Goal: Task Accomplishment & Management: Complete application form

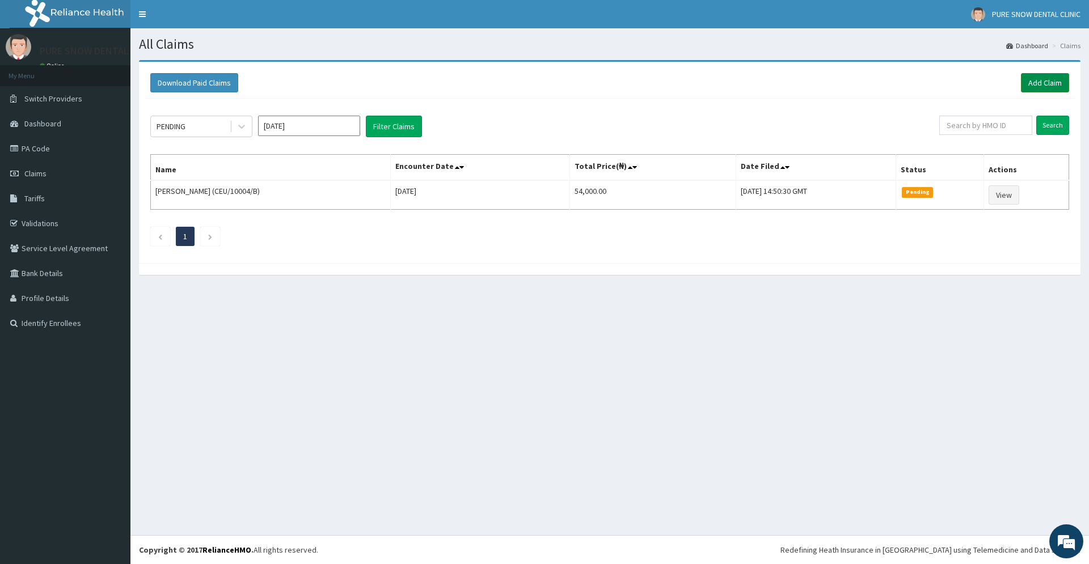
drag, startPoint x: 1035, startPoint y: 86, endPoint x: 1029, endPoint y: 86, distance: 6.3
click at [1035, 86] on link "Add Claim" at bounding box center [1045, 82] width 48 height 19
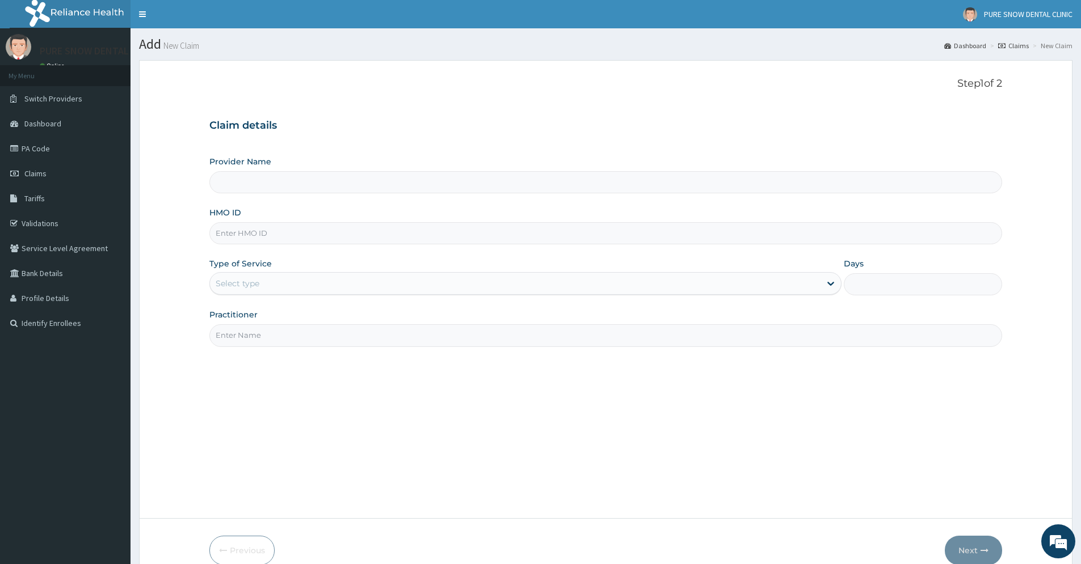
type input "PURE SNOW DENTAL CLINIC"
click at [366, 241] on input "HMO ID" at bounding box center [605, 233] width 793 height 22
type input "CRE/10494/A"
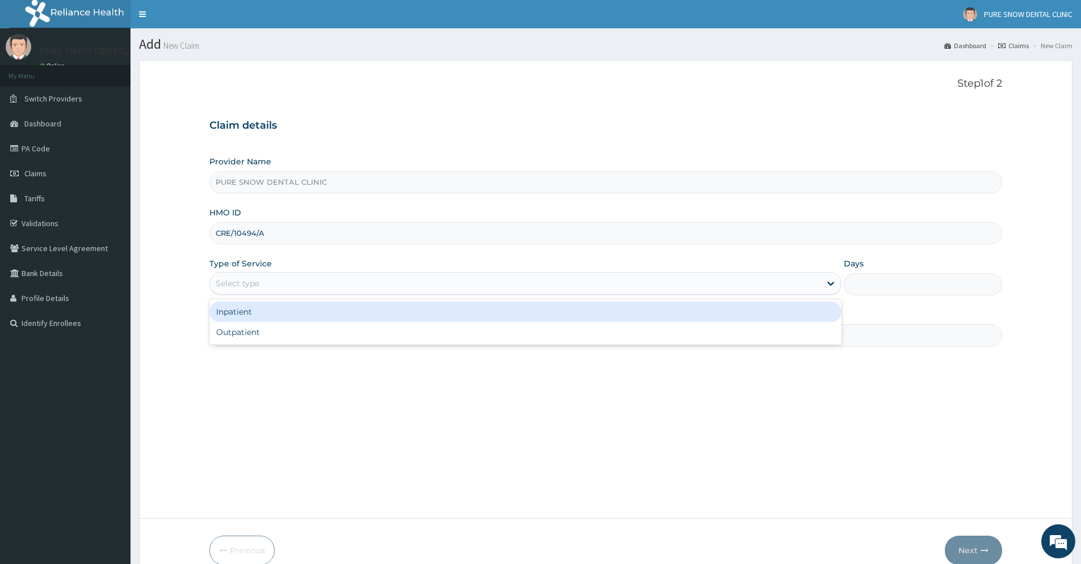
click at [504, 288] on div "Select type" at bounding box center [515, 284] width 610 height 18
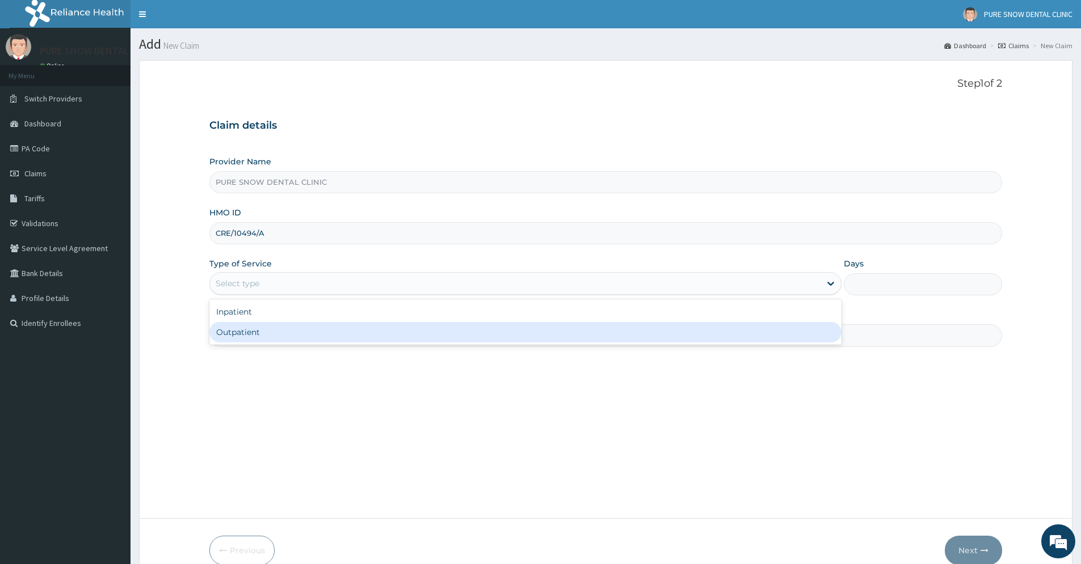
click at [486, 328] on div "Outpatient" at bounding box center [525, 332] width 632 height 20
type input "1"
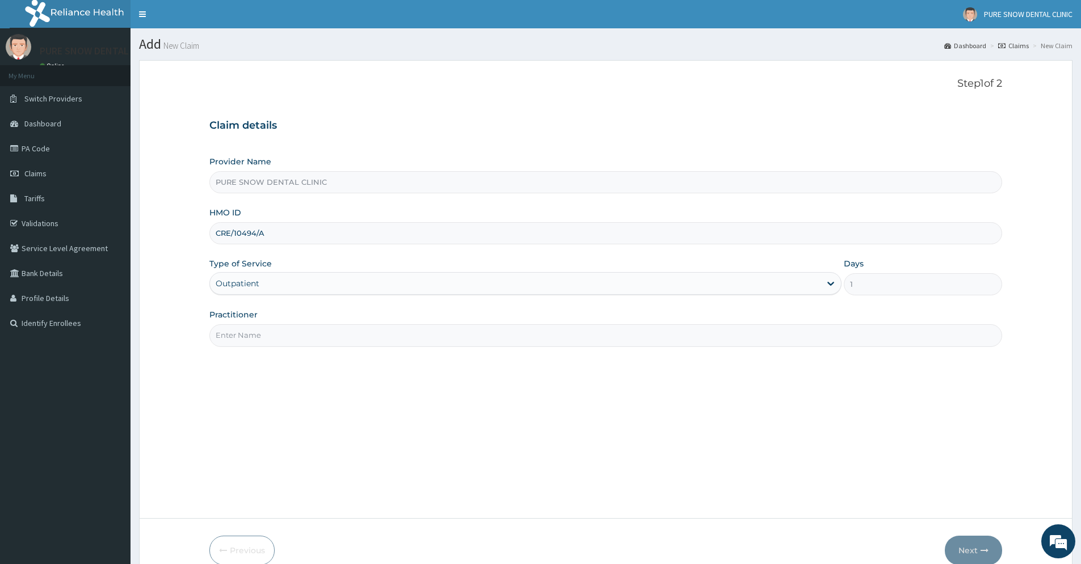
click at [523, 320] on div "Practitioner" at bounding box center [605, 327] width 793 height 37
click at [519, 330] on input "Practitioner" at bounding box center [605, 336] width 793 height 22
type input "DR [PERSON_NAME]"
click at [969, 548] on button "Next" at bounding box center [973, 551] width 57 height 30
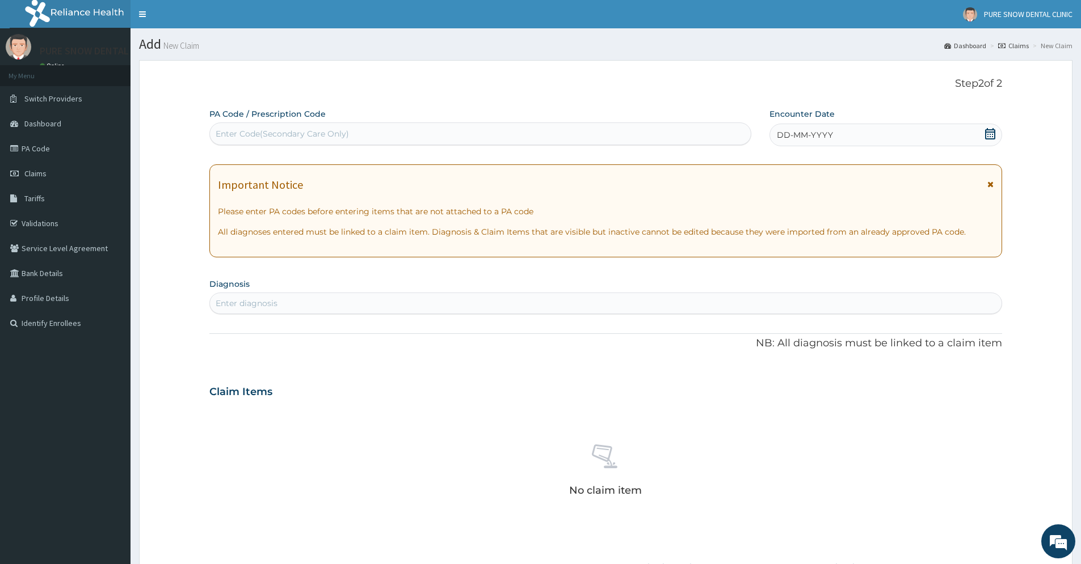
click at [426, 136] on div "Enter Code(Secondary Care Only)" at bounding box center [480, 134] width 541 height 18
type input "PA/8D78F5"
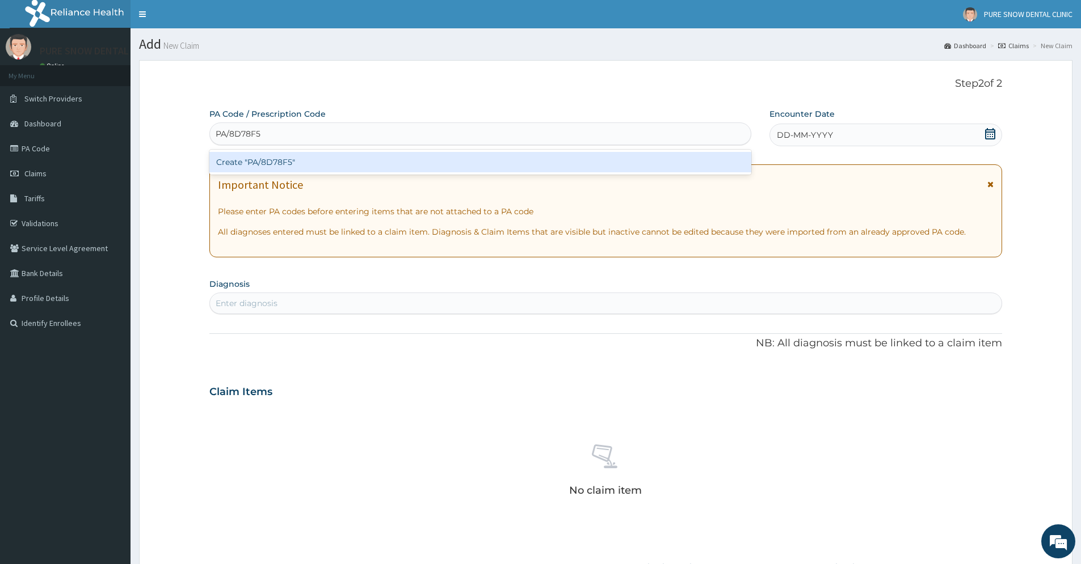
click at [512, 166] on div "Create "PA/8D78F5"" at bounding box center [480, 162] width 542 height 20
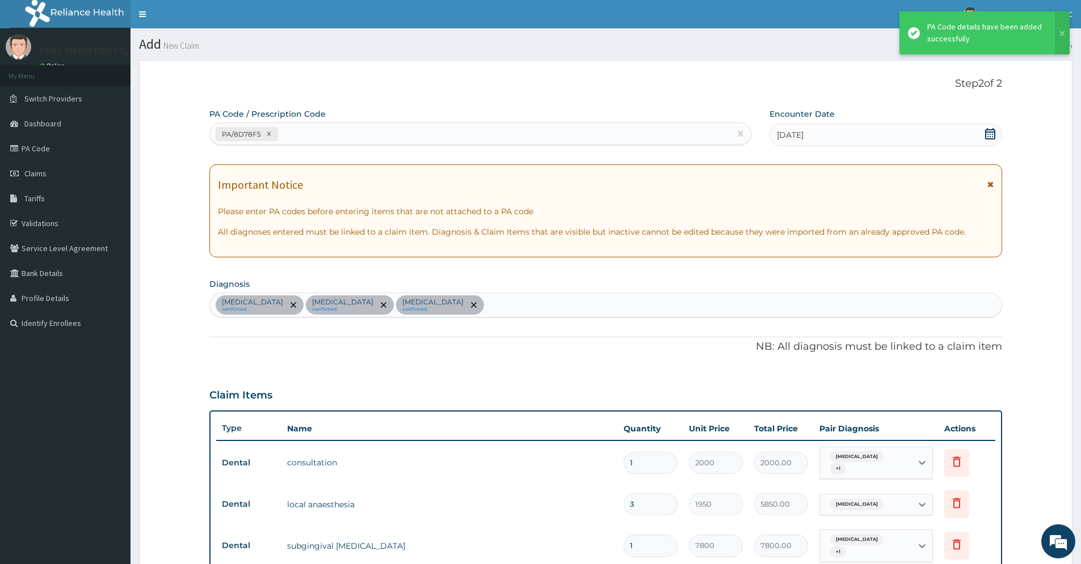
scroll to position [462, 0]
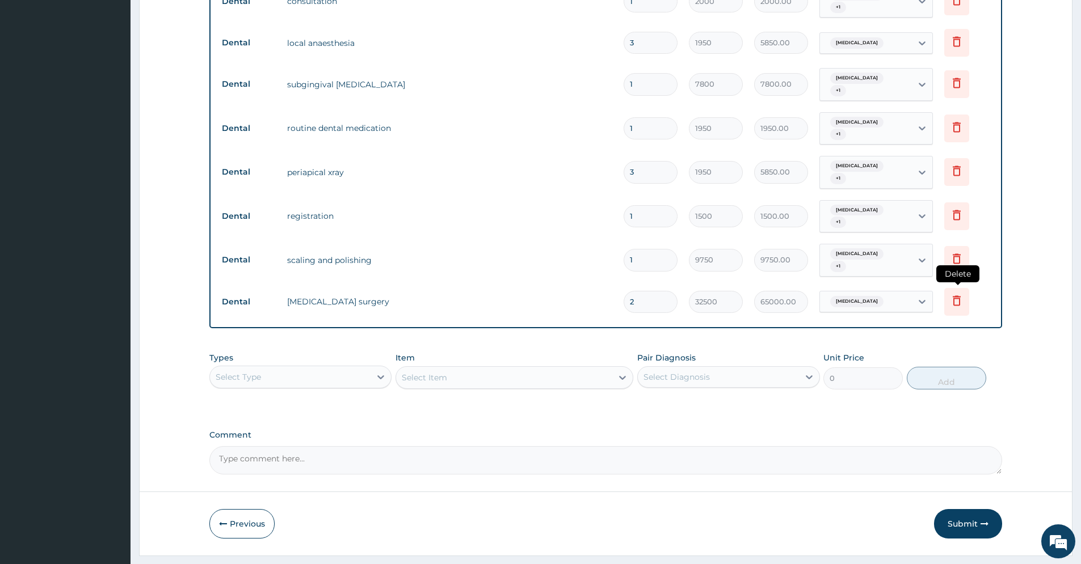
click at [956, 294] on icon at bounding box center [957, 301] width 14 height 14
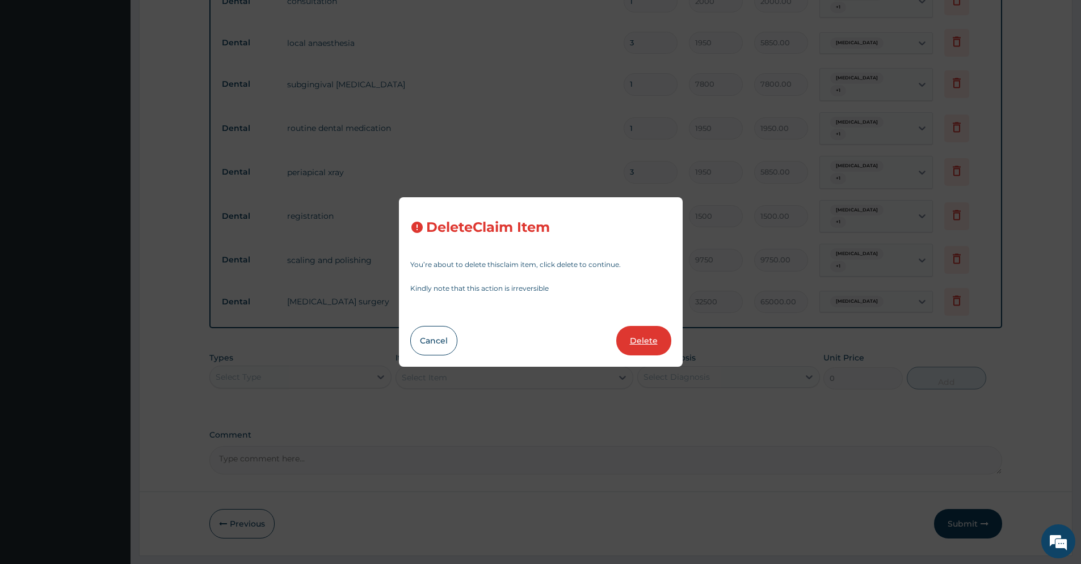
click at [641, 342] on button "Delete" at bounding box center [643, 341] width 55 height 30
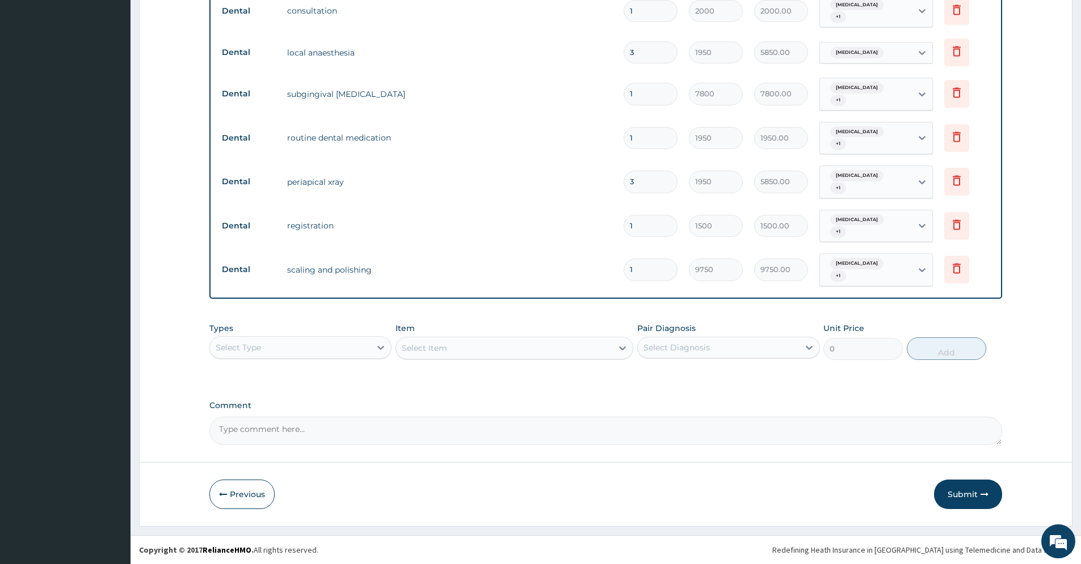
scroll to position [433, 0]
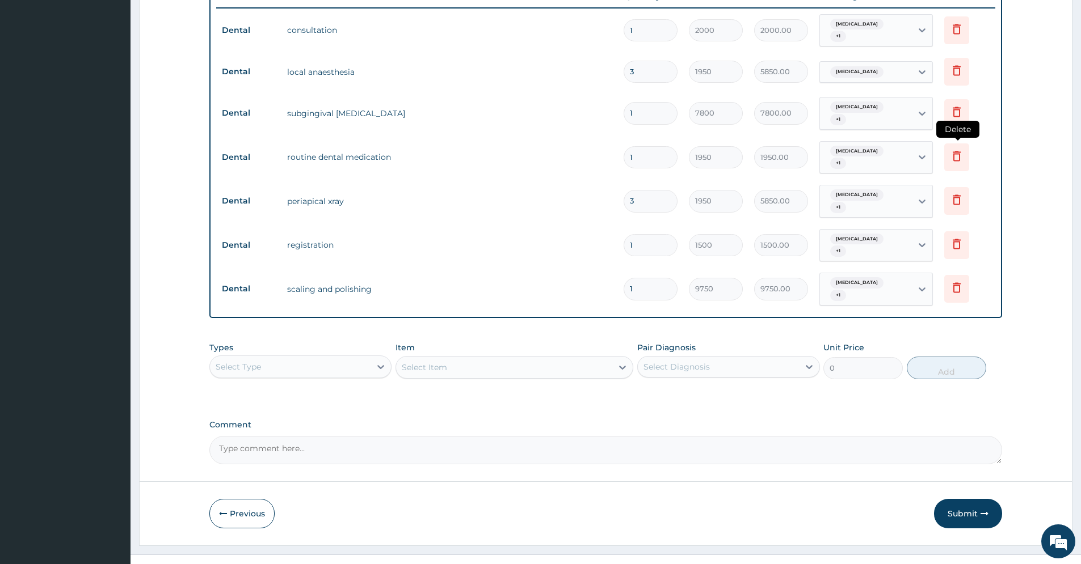
click at [959, 151] on icon at bounding box center [957, 156] width 8 height 10
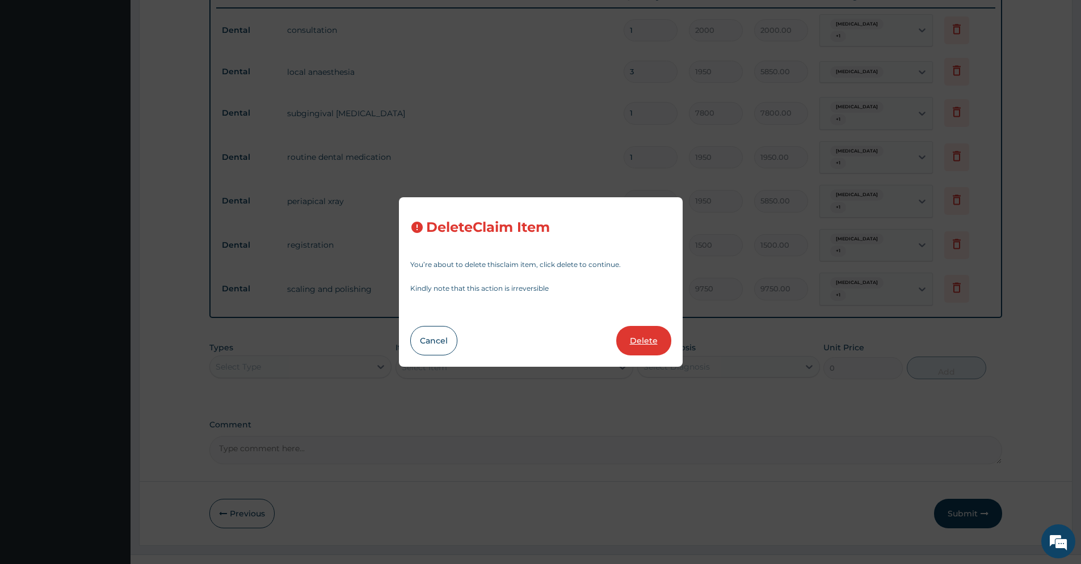
click at [644, 343] on button "Delete" at bounding box center [643, 341] width 55 height 30
type input "3"
type input "5850.00"
type input "1"
type input "1500"
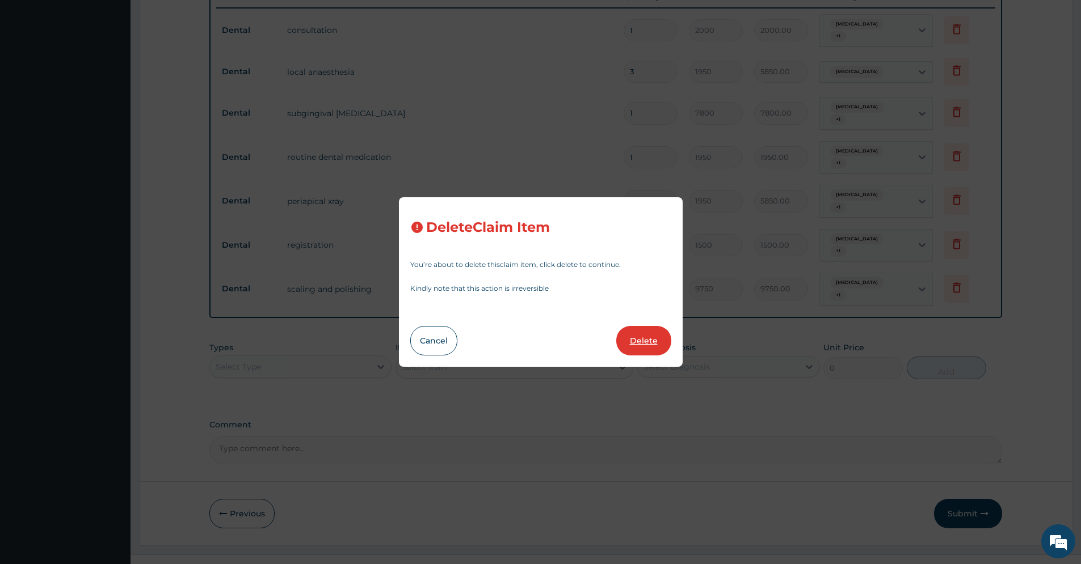
type input "1500.00"
type input "9750"
type input "9750.00"
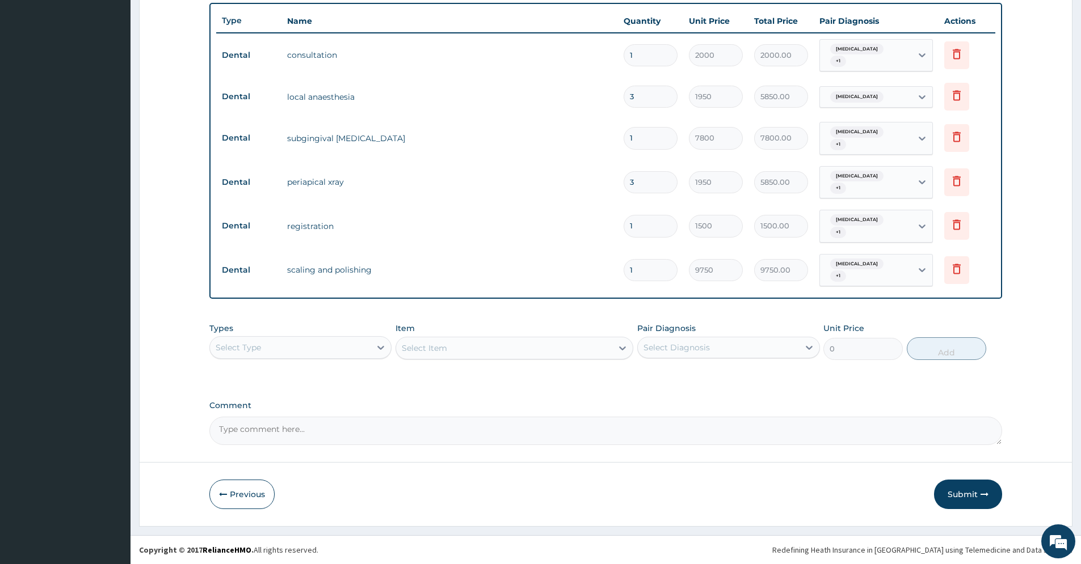
scroll to position [394, 0]
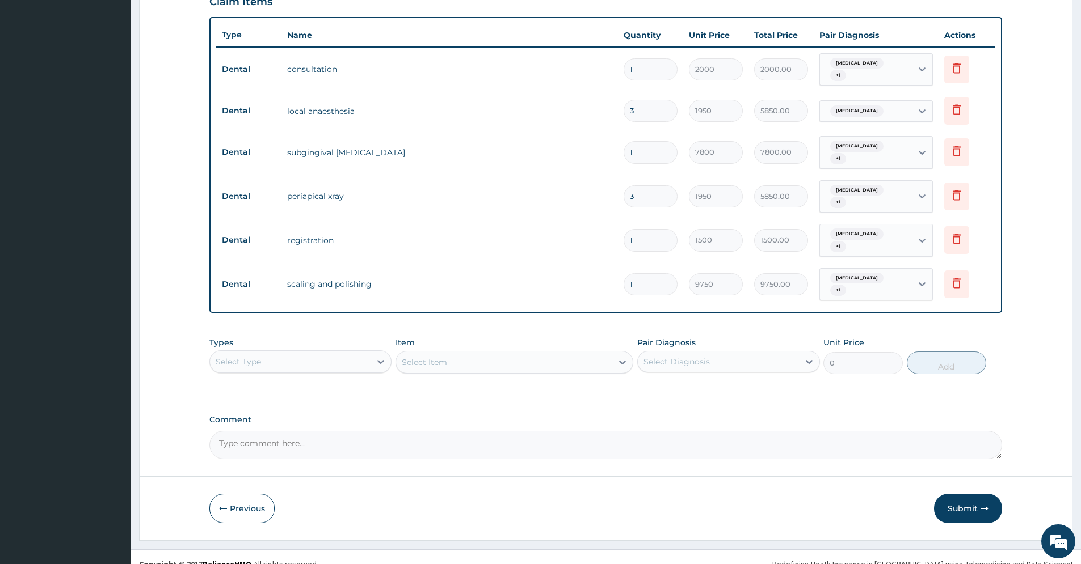
click at [969, 494] on button "Submit" at bounding box center [968, 509] width 68 height 30
click at [966, 495] on button "Submit" at bounding box center [968, 509] width 68 height 30
click at [985, 505] on icon "button" at bounding box center [984, 509] width 8 height 8
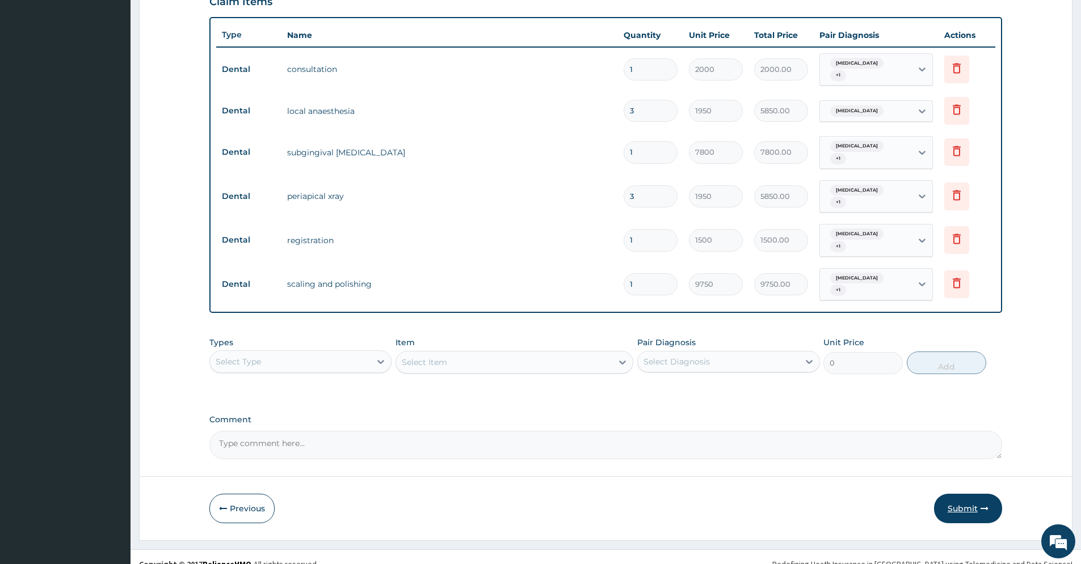
click at [967, 494] on button "Submit" at bounding box center [968, 509] width 68 height 30
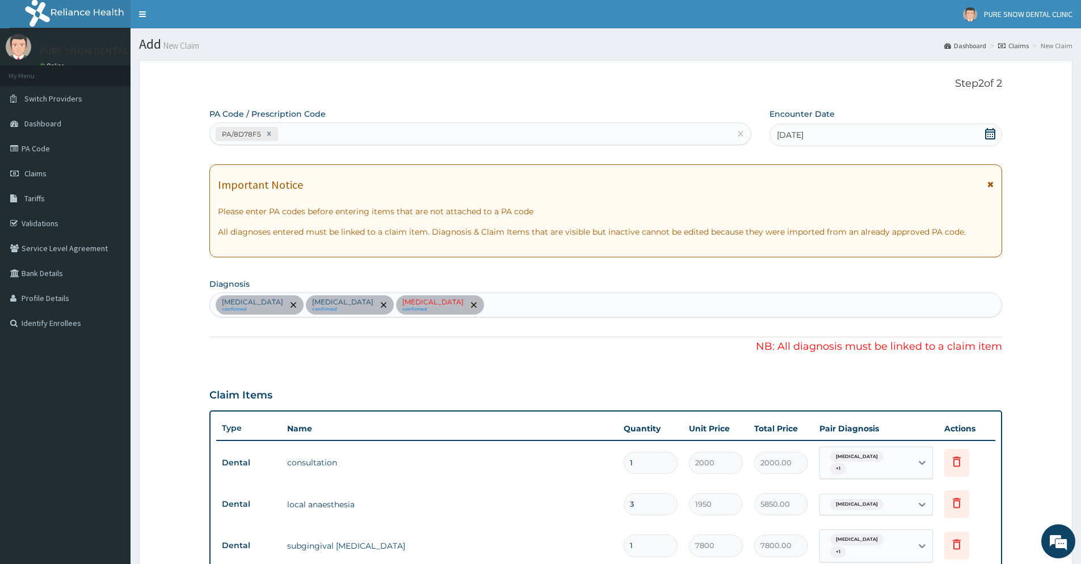
click at [471, 304] on icon "remove selection option" at bounding box center [474, 305] width 6 height 6
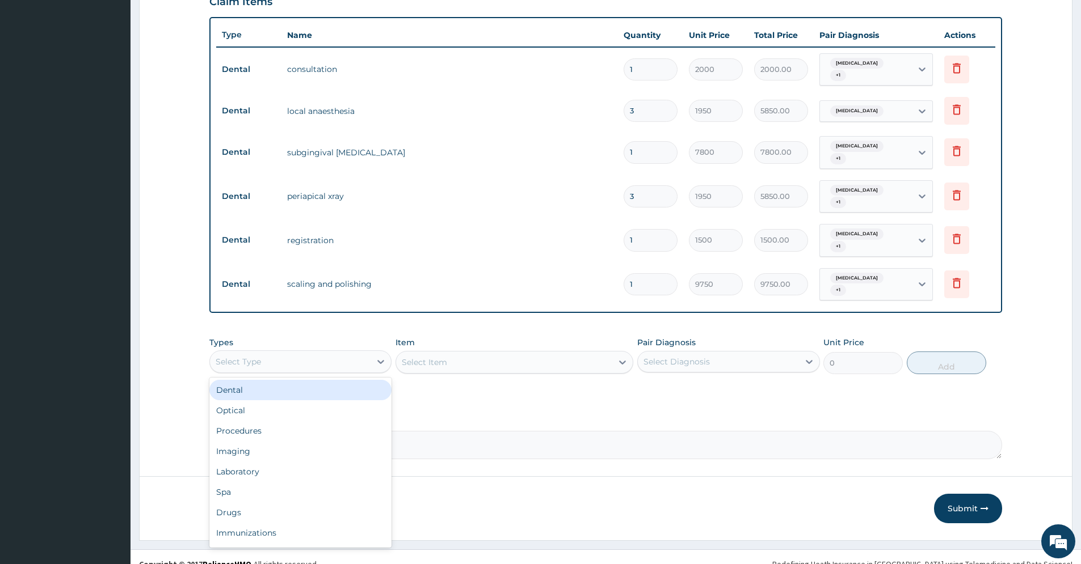
click at [332, 353] on div "Select Type" at bounding box center [290, 362] width 161 height 18
click at [338, 380] on div "Dental" at bounding box center [300, 390] width 182 height 20
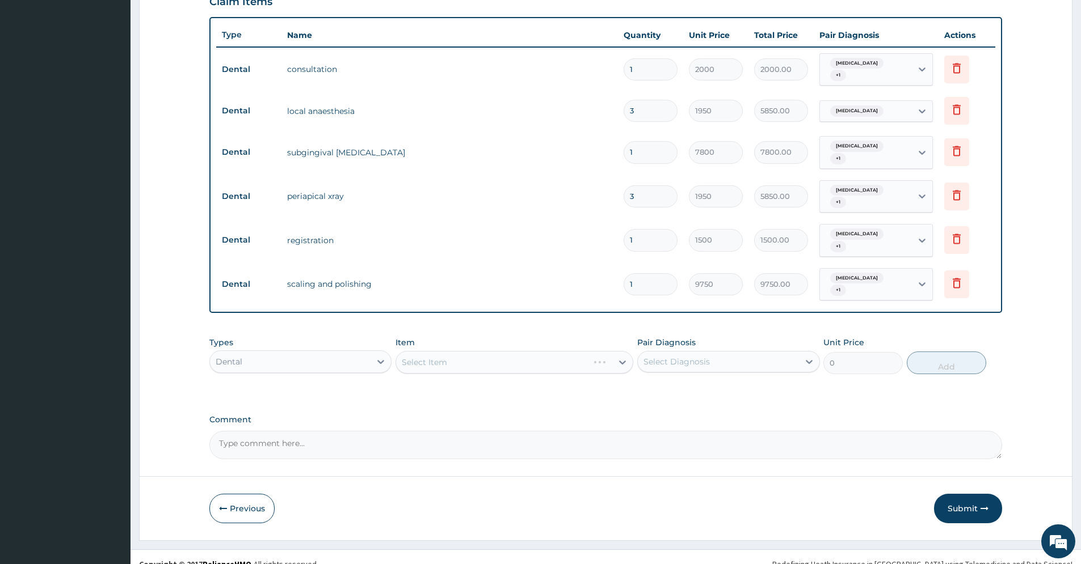
click at [549, 351] on div "Select Item" at bounding box center [514, 362] width 238 height 23
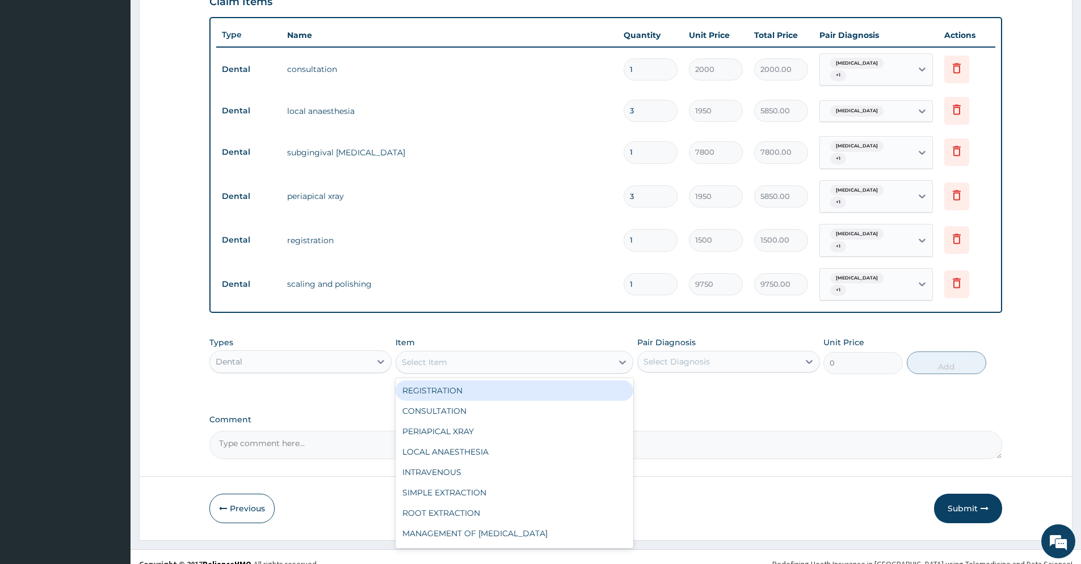
click at [622, 357] on icon at bounding box center [622, 362] width 11 height 11
type input "SU"
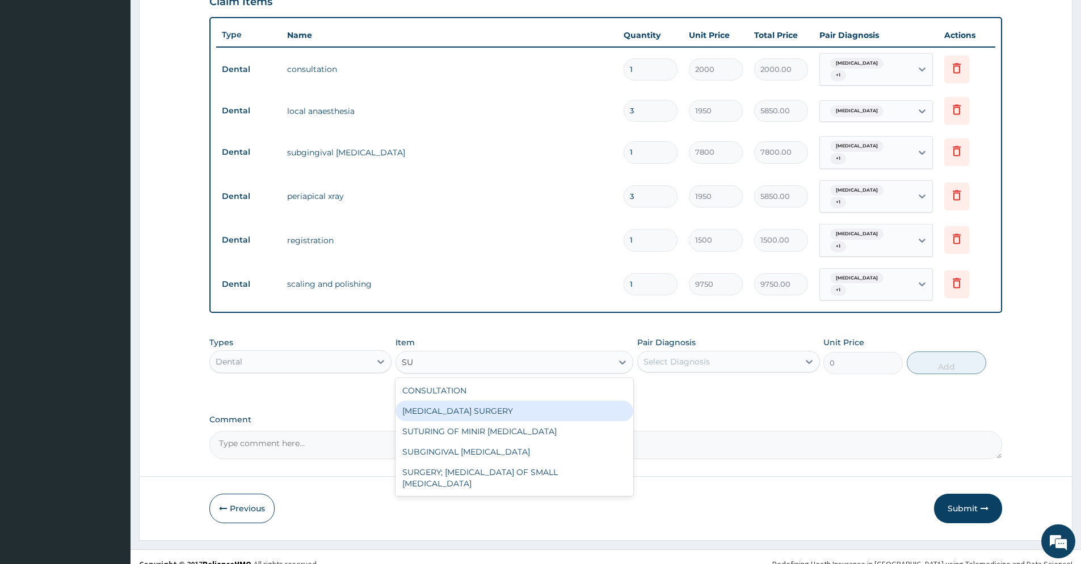
click at [485, 401] on div "THIRD MOLAR SURGERY" at bounding box center [514, 411] width 238 height 20
type input "32500"
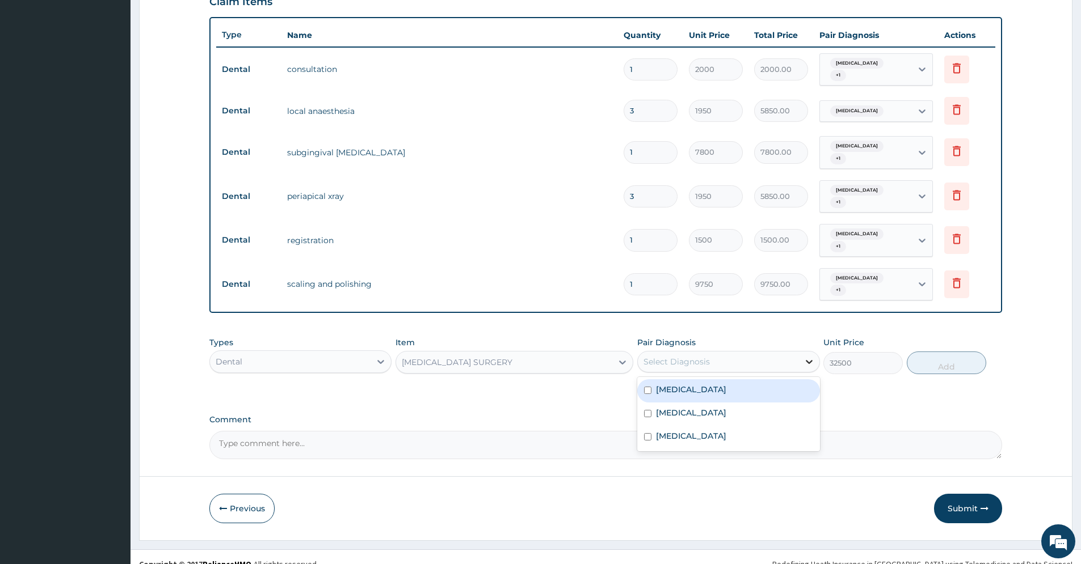
click at [810, 360] on icon at bounding box center [809, 362] width 7 height 4
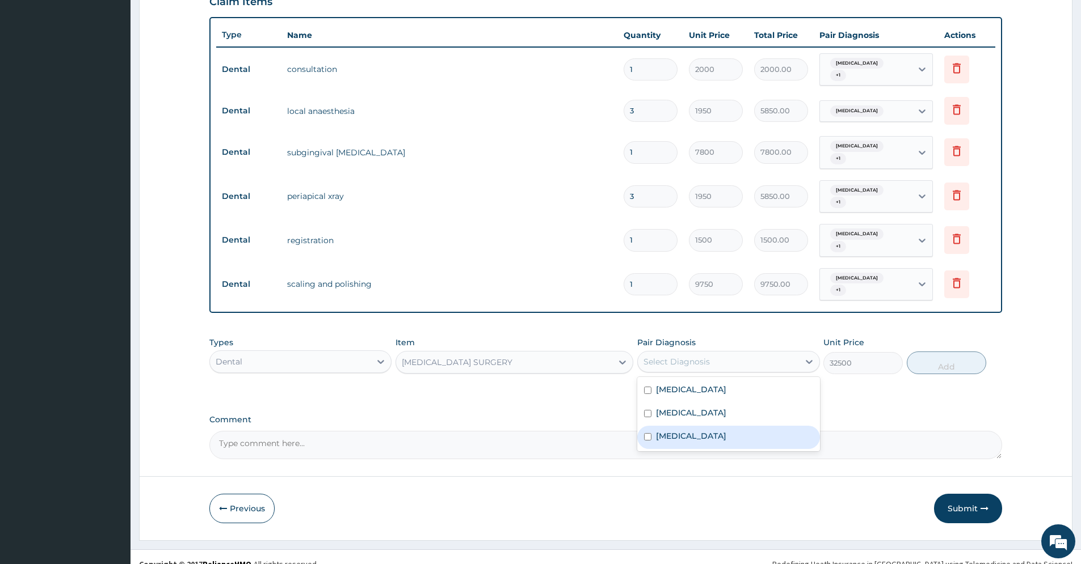
click at [718, 427] on div "Pulpitis" at bounding box center [728, 437] width 182 height 23
checkbox input "true"
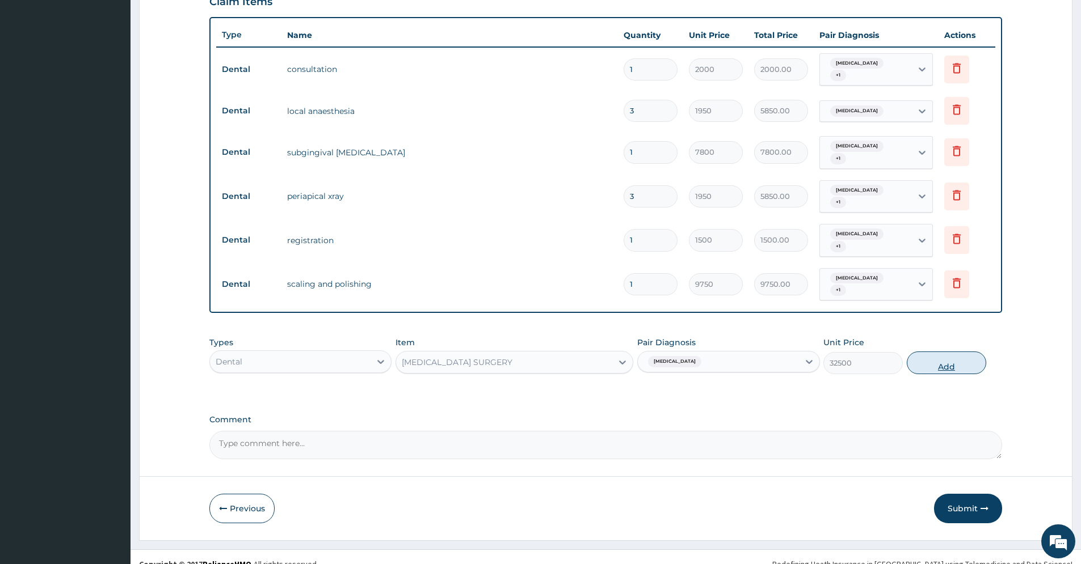
click at [945, 352] on button "Add" at bounding box center [946, 363] width 79 height 23
type input "0"
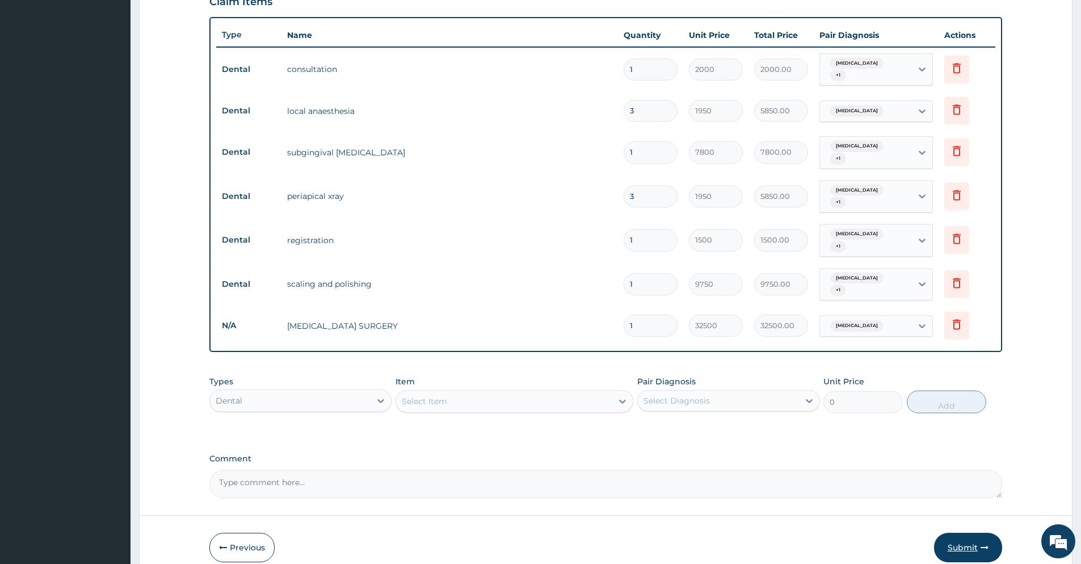
click at [960, 533] on button "Submit" at bounding box center [968, 548] width 68 height 30
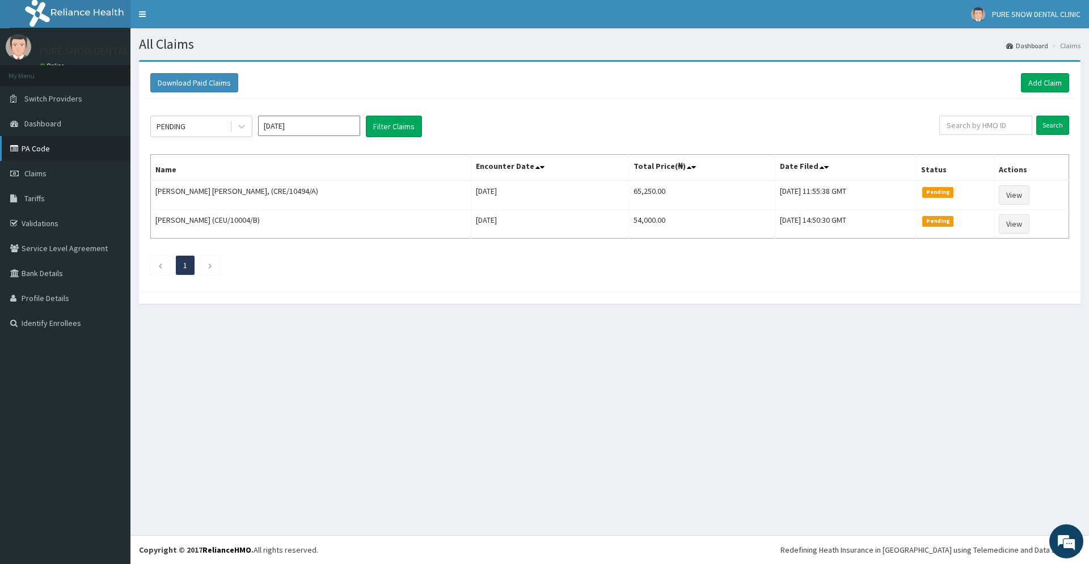
click at [64, 154] on link "PA Code" at bounding box center [65, 148] width 130 height 25
